Goal: Transaction & Acquisition: Purchase product/service

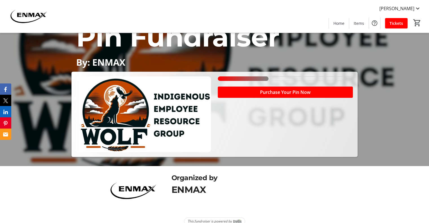
scroll to position [65, 0]
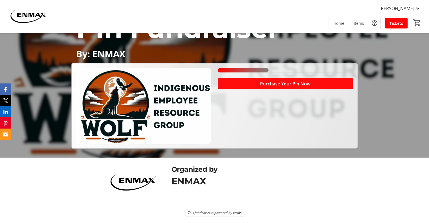
click at [280, 84] on span "Purchase Your Pin Now" at bounding box center [285, 83] width 50 height 7
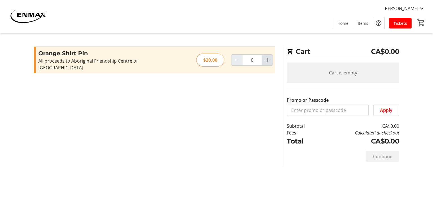
click at [267, 57] on mat-icon "Increment by one" at bounding box center [267, 60] width 7 height 7
type input "1"
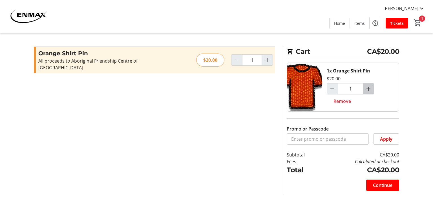
click at [371, 88] on mat-icon "Increment by one" at bounding box center [368, 88] width 7 height 7
type input "2"
click at [384, 183] on span "Continue" at bounding box center [382, 185] width 19 height 7
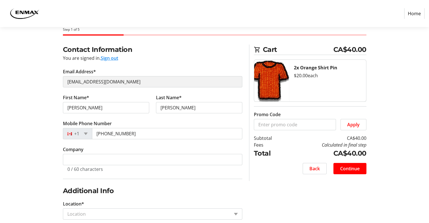
scroll to position [75, 0]
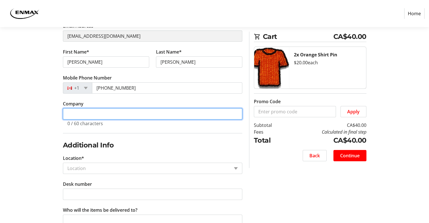
click at [80, 113] on input "Company" at bounding box center [152, 113] width 179 height 11
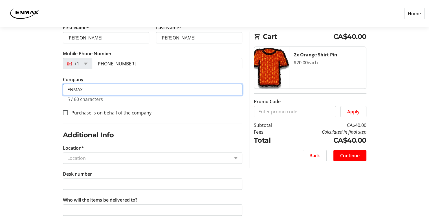
scroll to position [105, 0]
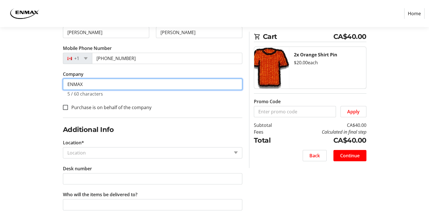
type input "ENMAX"
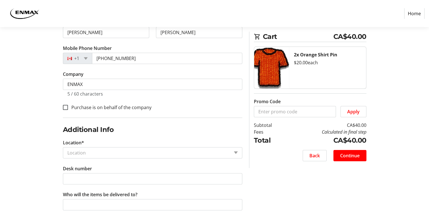
click at [79, 150] on input "Location*" at bounding box center [148, 152] width 162 height 7
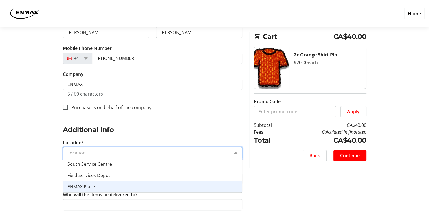
click at [88, 185] on span "ENMAX Place" at bounding box center [81, 186] width 28 height 6
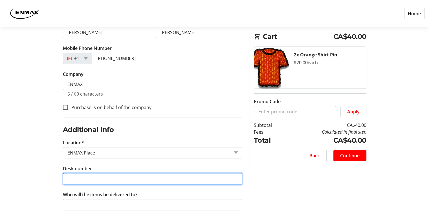
click at [76, 179] on input "Desk number" at bounding box center [152, 178] width 179 height 11
type input "2106.Q"
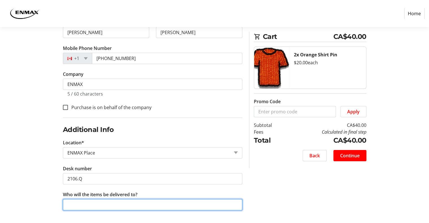
click at [130, 205] on input "Who will the items be delivered to?" at bounding box center [152, 204] width 179 height 11
type input "[PERSON_NAME]"
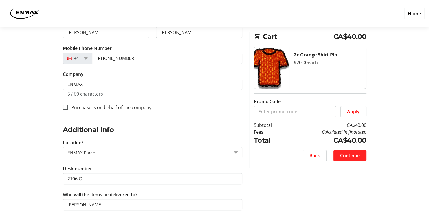
click at [352, 156] on span "Continue" at bounding box center [349, 155] width 19 height 7
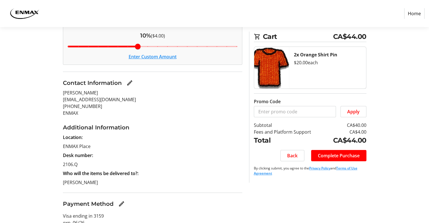
scroll to position [99, 0]
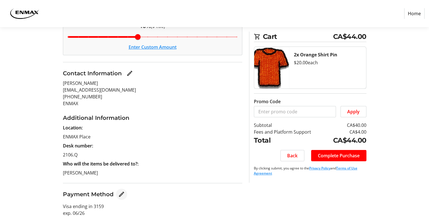
click at [119, 193] on mat-icon "Edit Payment Method" at bounding box center [121, 194] width 7 height 7
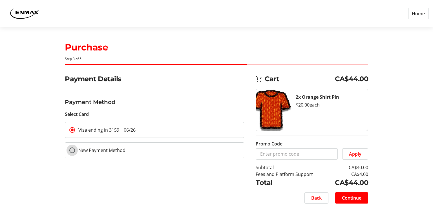
click at [72, 149] on input "New Payment Method" at bounding box center [72, 150] width 6 height 6
radio input "true"
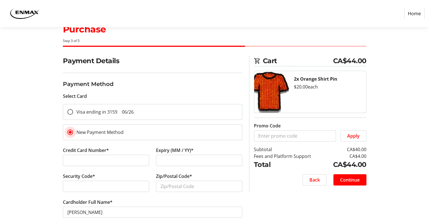
scroll to position [33, 0]
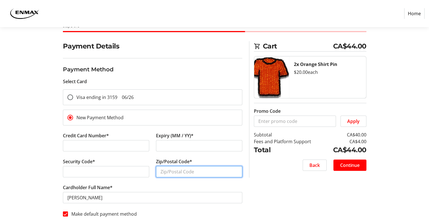
click at [177, 170] on input "Zip/Postal Code*" at bounding box center [199, 171] width 86 height 11
type input "T2Y 0L1"
click at [285, 183] on div "Payment Details Payment Method Select Card Visa ending in 3159 06/26 New Paymen…" at bounding box center [214, 132] width 372 height 183
click at [351, 164] on span "Continue" at bounding box center [349, 165] width 19 height 7
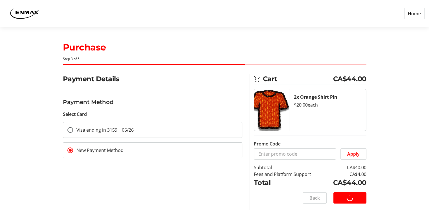
scroll to position [19, 0]
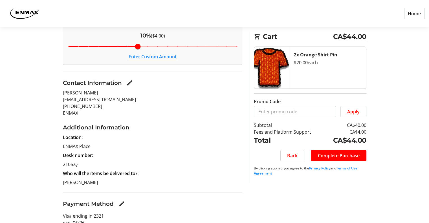
scroll to position [99, 0]
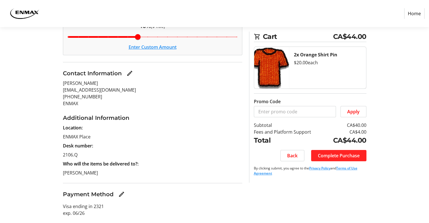
click at [343, 155] on span "Complete Purchase" at bounding box center [339, 155] width 42 height 7
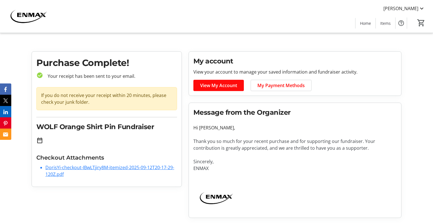
click at [220, 87] on span "View My Account" at bounding box center [218, 85] width 37 height 7
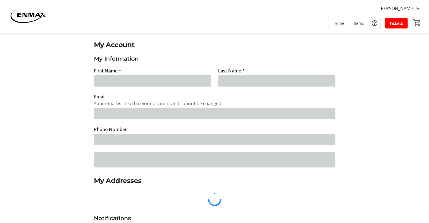
type input "[PERSON_NAME]"
type input "[EMAIL_ADDRESS][DOMAIN_NAME]"
type input "[PHONE_NUMBER]"
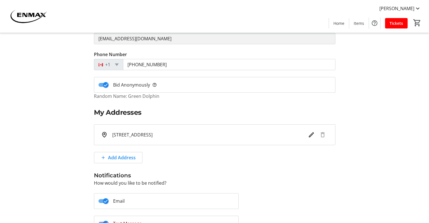
scroll to position [113, 0]
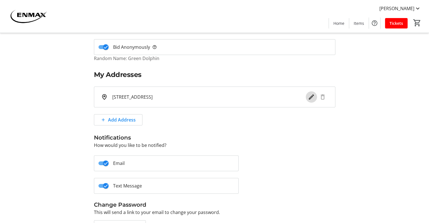
click at [310, 97] on mat-icon "Edit address" at bounding box center [311, 97] width 7 height 7
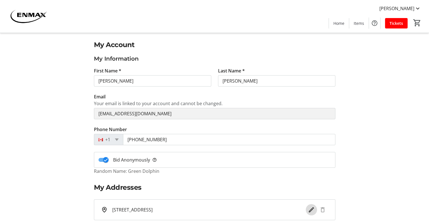
select select "AB"
select select "CA"
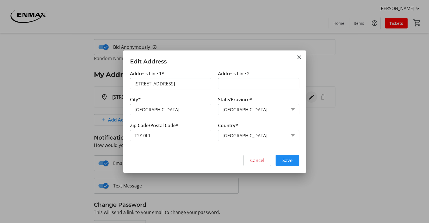
scroll to position [0, 7]
click at [232, 82] on input "Address Line 2" at bounding box center [258, 83] width 81 height 11
type input "#2144"
click at [286, 158] on span "Save" at bounding box center [287, 160] width 10 height 7
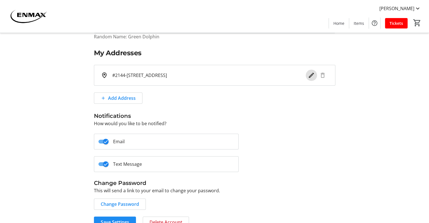
scroll to position [145, 0]
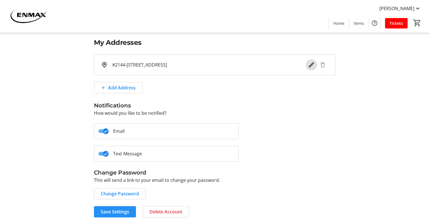
click at [122, 212] on span "Save Settings" at bounding box center [115, 211] width 28 height 7
click at [117, 211] on span "Save Settings" at bounding box center [115, 211] width 28 height 7
